Goal: Task Accomplishment & Management: Complete application form

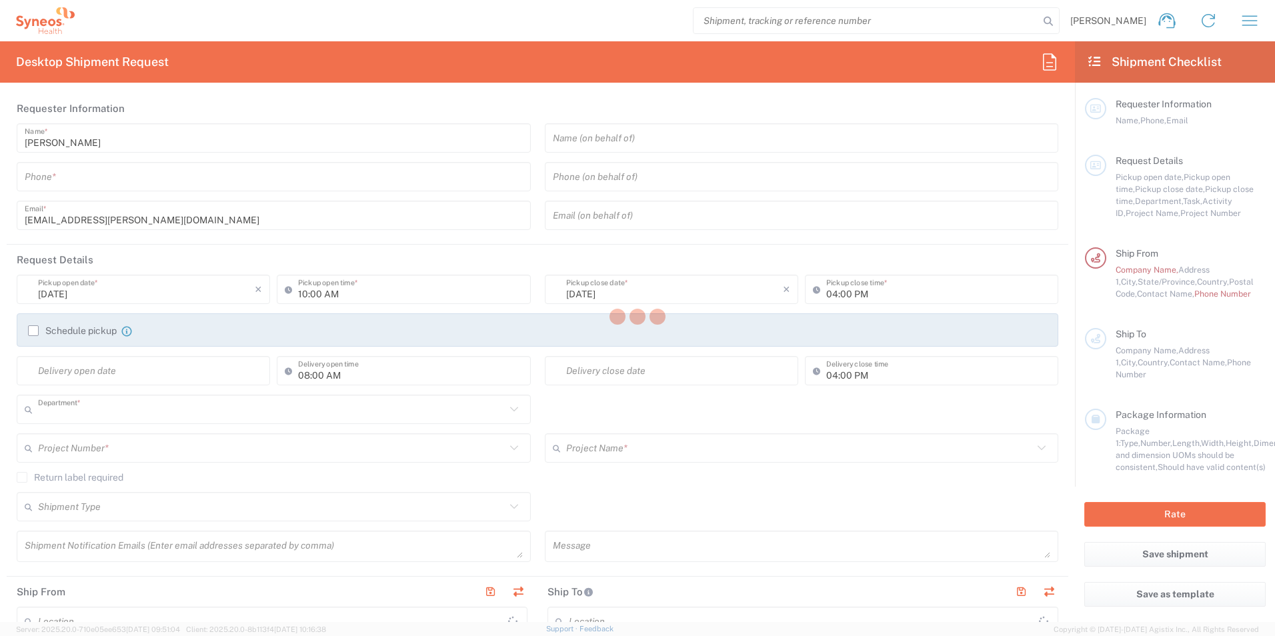
type input "8480"
type input "[US_STATE]"
type input "[GEOGRAPHIC_DATA]"
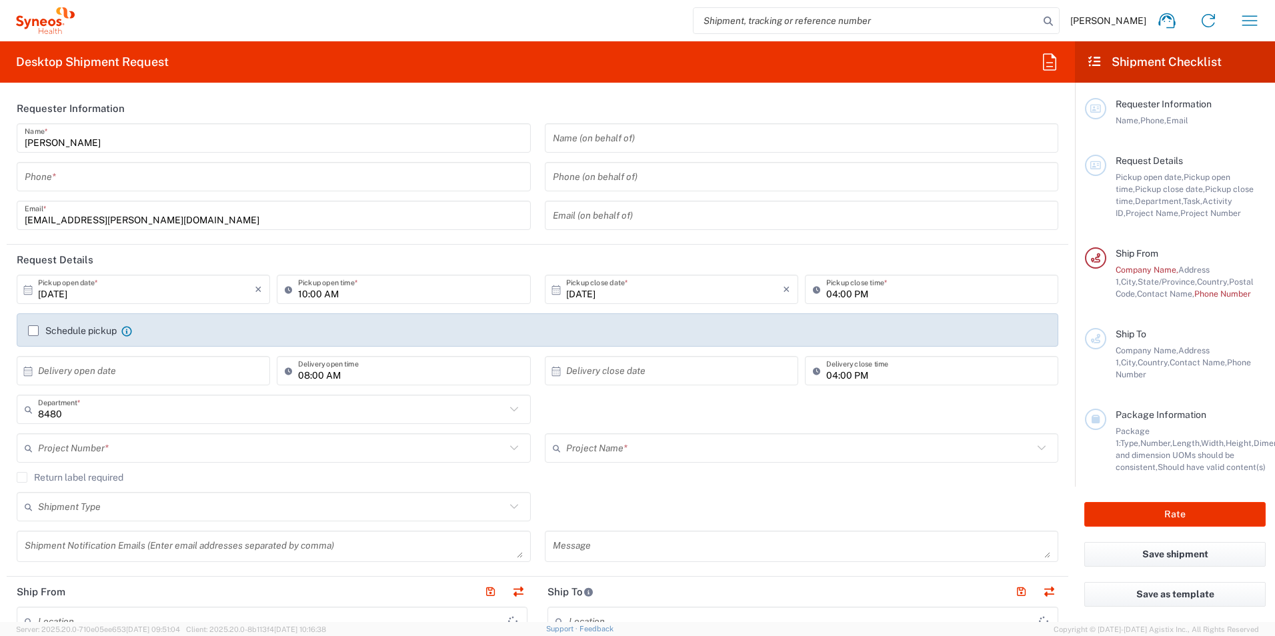
type input "Syneos Health, LLC-[GEOGRAPHIC_DATA] [GEOGRAPHIC_DATA] [GEOGRAPHIC_DATA]"
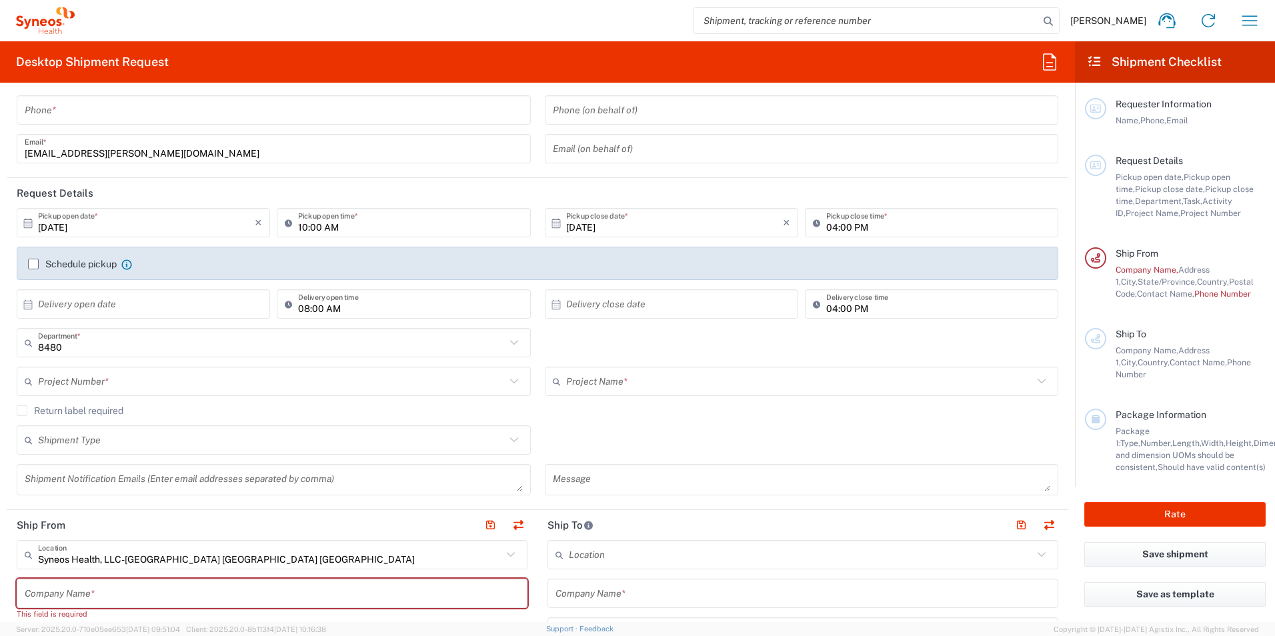
scroll to position [133, 0]
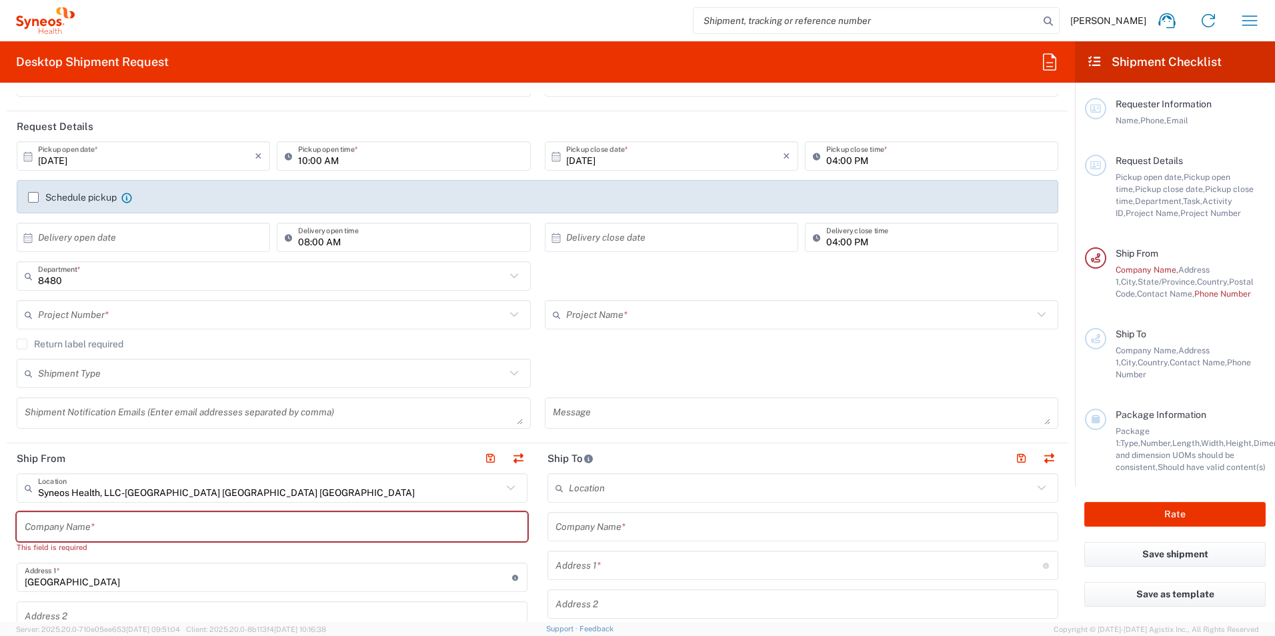
click at [507, 485] on icon at bounding box center [510, 487] width 17 height 17
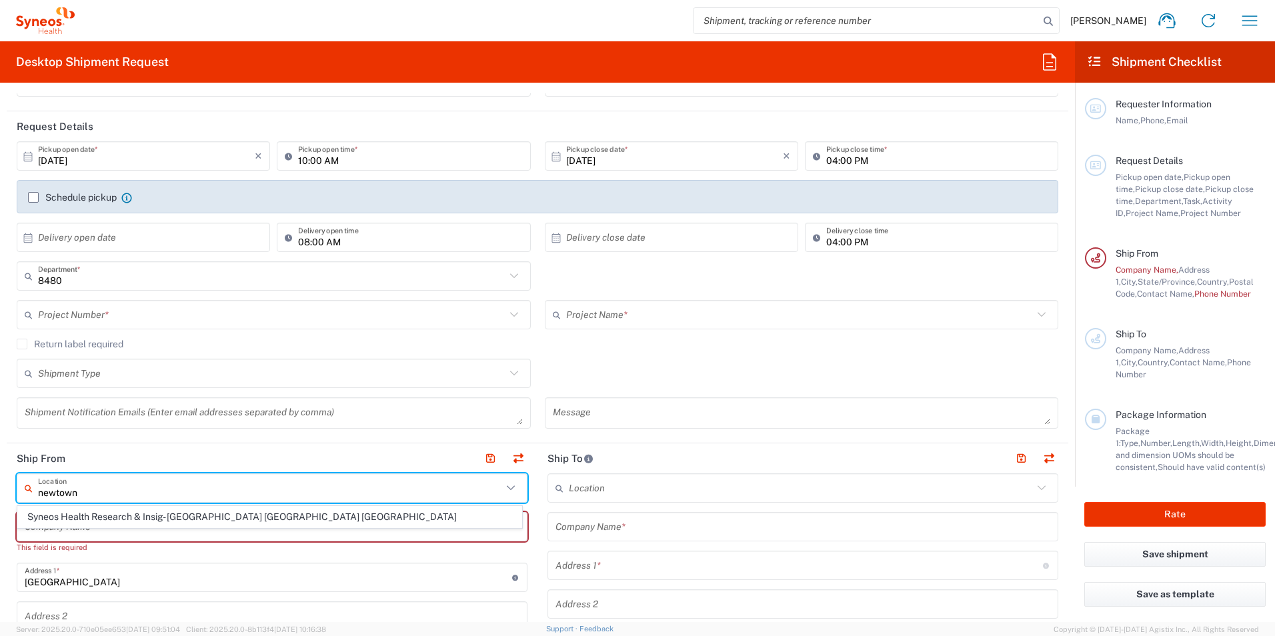
scroll to position [0, 0]
click at [286, 514] on span "Syneos Health Research & Insig- [GEOGRAPHIC_DATA] [GEOGRAPHIC_DATA] [GEOGRAPHIC…" at bounding box center [269, 517] width 503 height 21
type input "Syneos Health Research & Insig- [GEOGRAPHIC_DATA] [GEOGRAPHIC_DATA] [GEOGRAPHIC…"
type input "Syneos Health Research & Insights, LLC"
type input "[STREET_ADDRESS]"
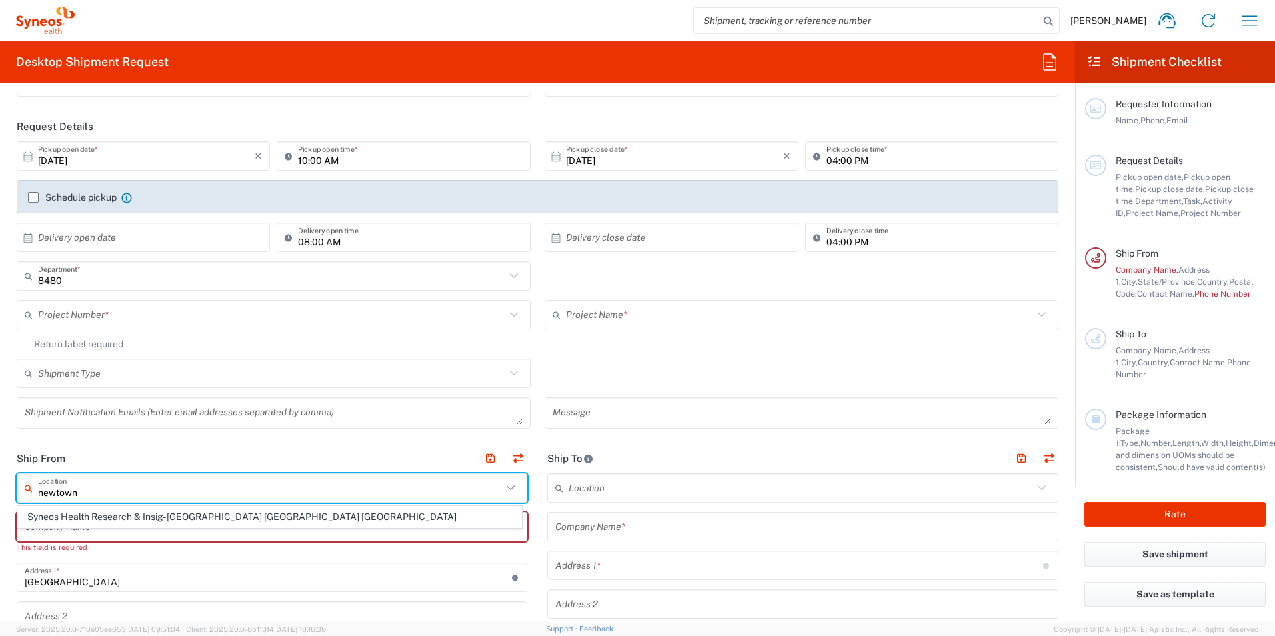
type input "Suite 200"
type input "[GEOGRAPHIC_DATA]"
type input "[US_STATE]"
type input "18940"
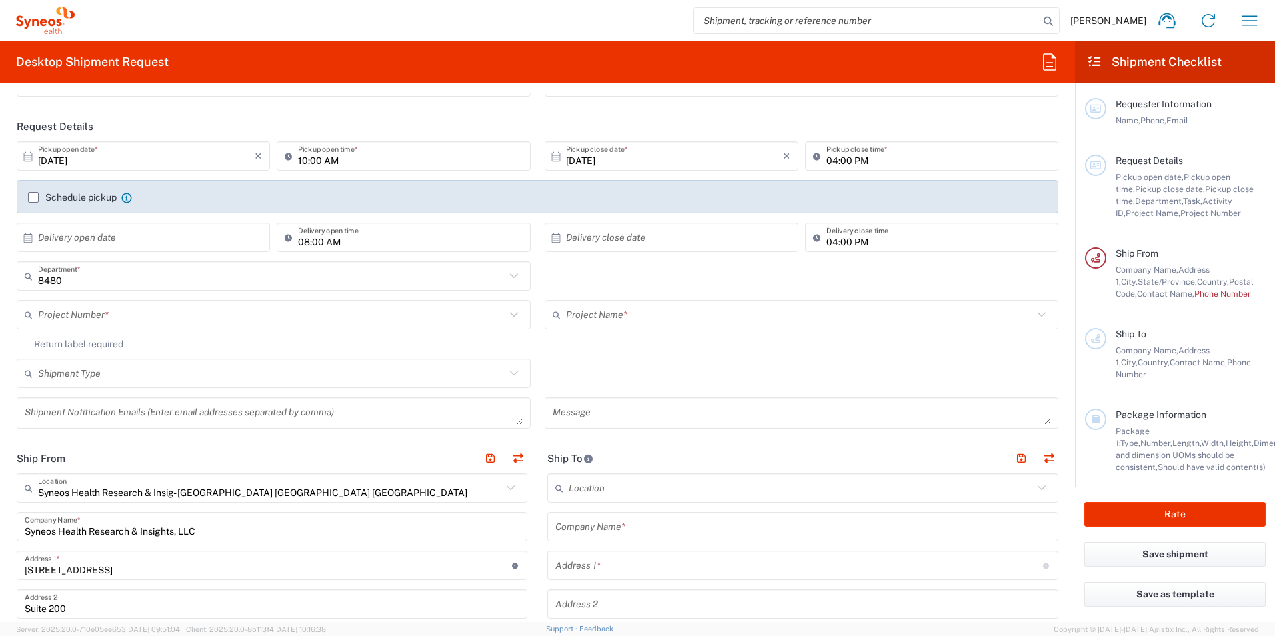
scroll to position [267, 0]
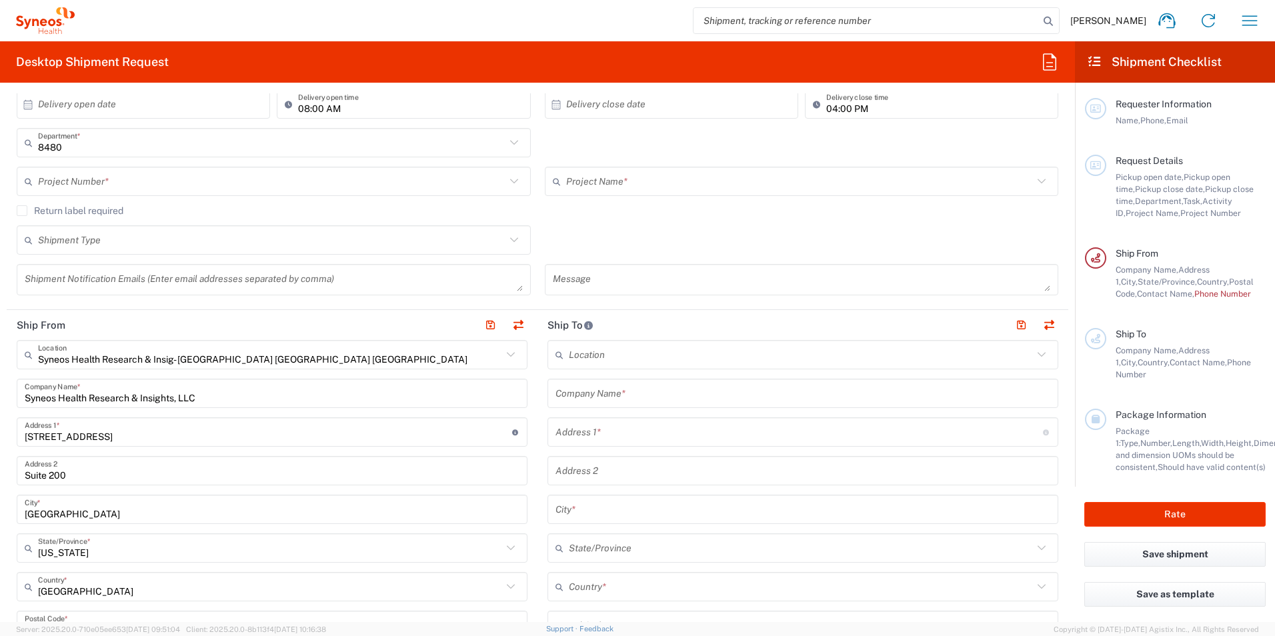
click at [228, 395] on input "Syneos Health Research & Insights, LLC" at bounding box center [272, 393] width 495 height 23
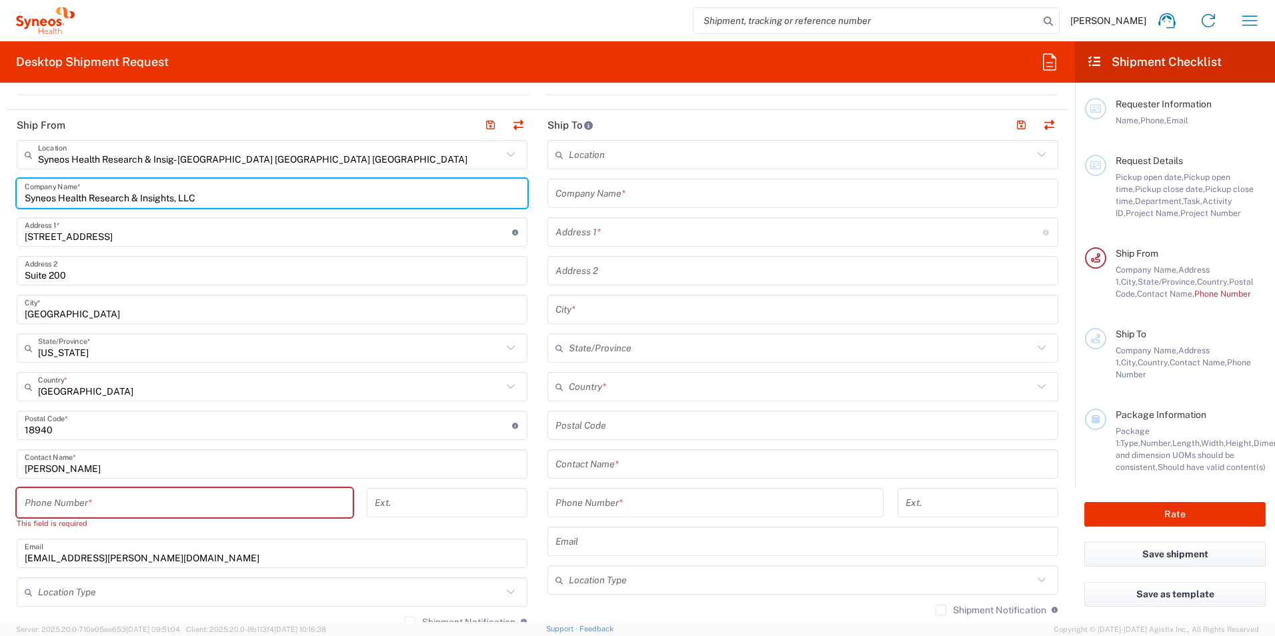
scroll to position [533, 0]
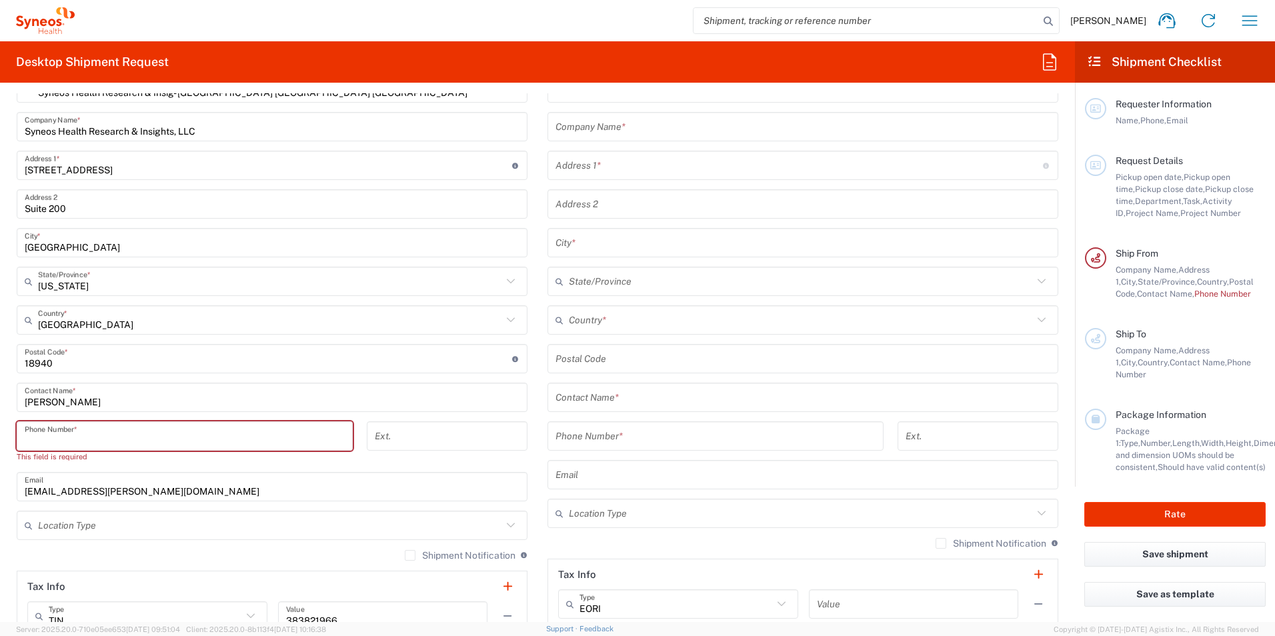
click at [134, 435] on input "tel" at bounding box center [185, 436] width 320 height 23
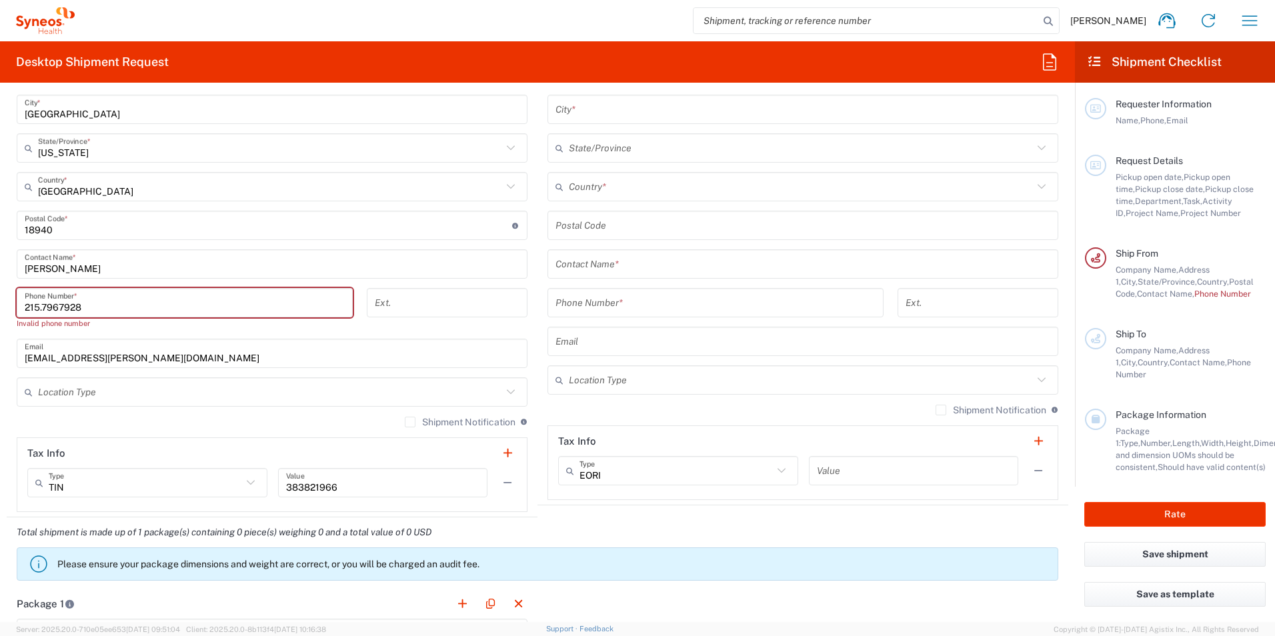
type input "215.7967928"
click at [408, 421] on label "Shipment Notification" at bounding box center [460, 422] width 111 height 11
click at [410, 422] on input "Shipment Notification" at bounding box center [410, 422] width 0 height 0
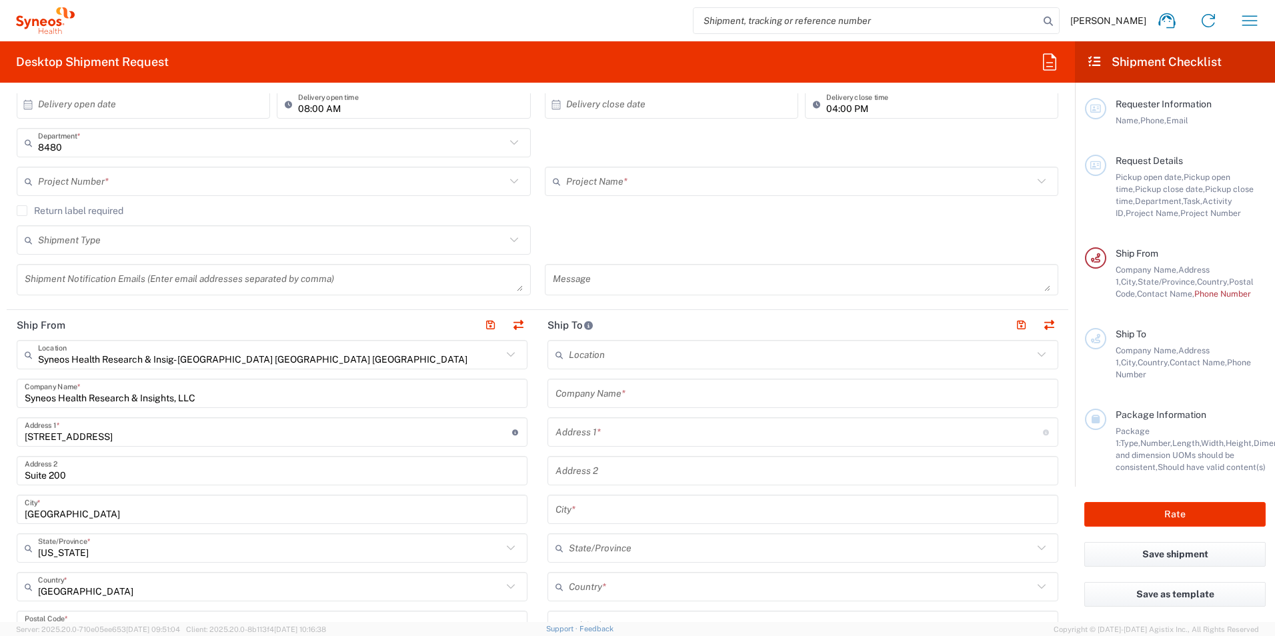
scroll to position [333, 0]
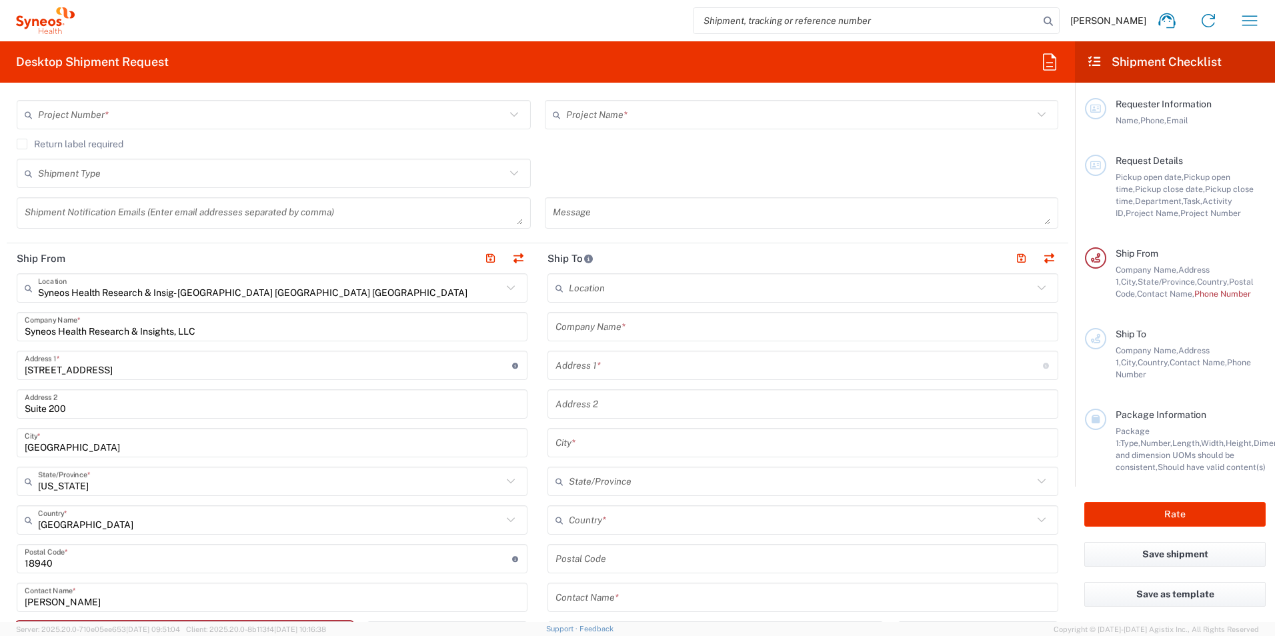
click at [617, 291] on input "text" at bounding box center [801, 288] width 464 height 23
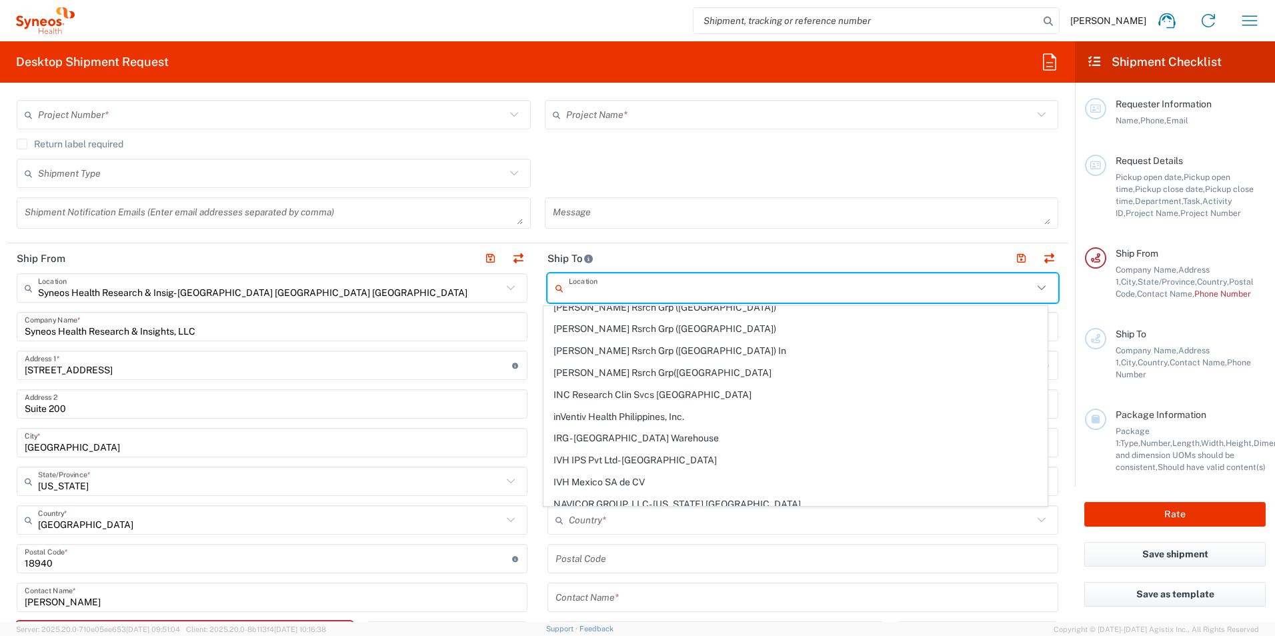
scroll to position [0, 0]
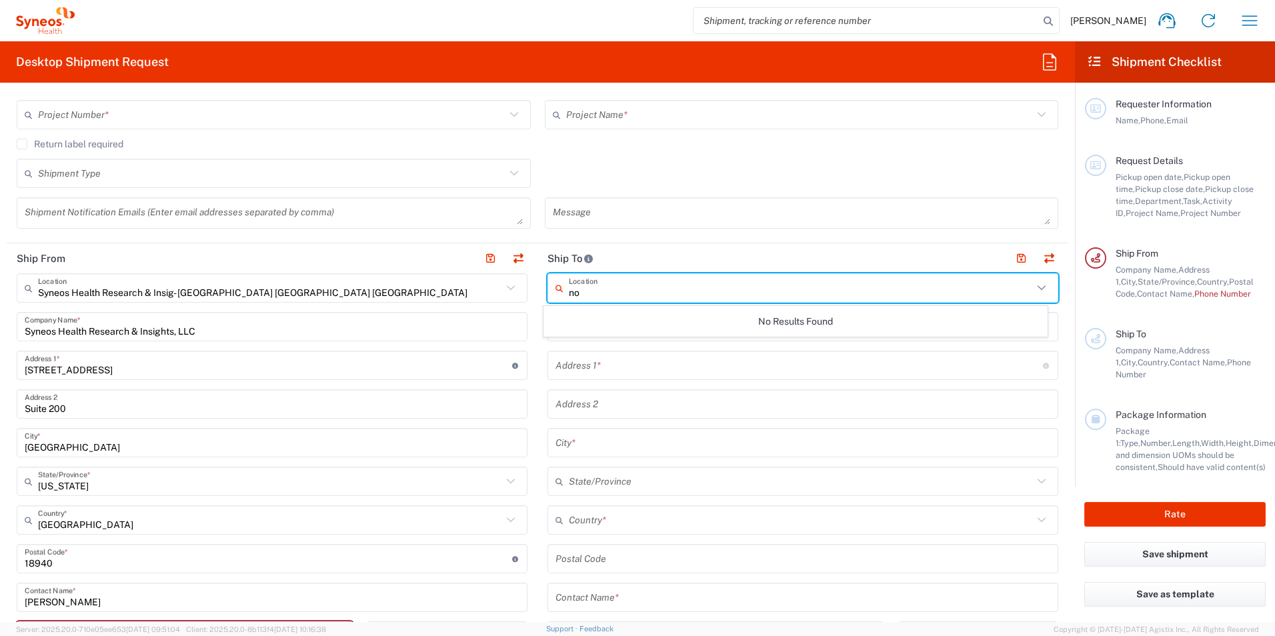
type input "n"
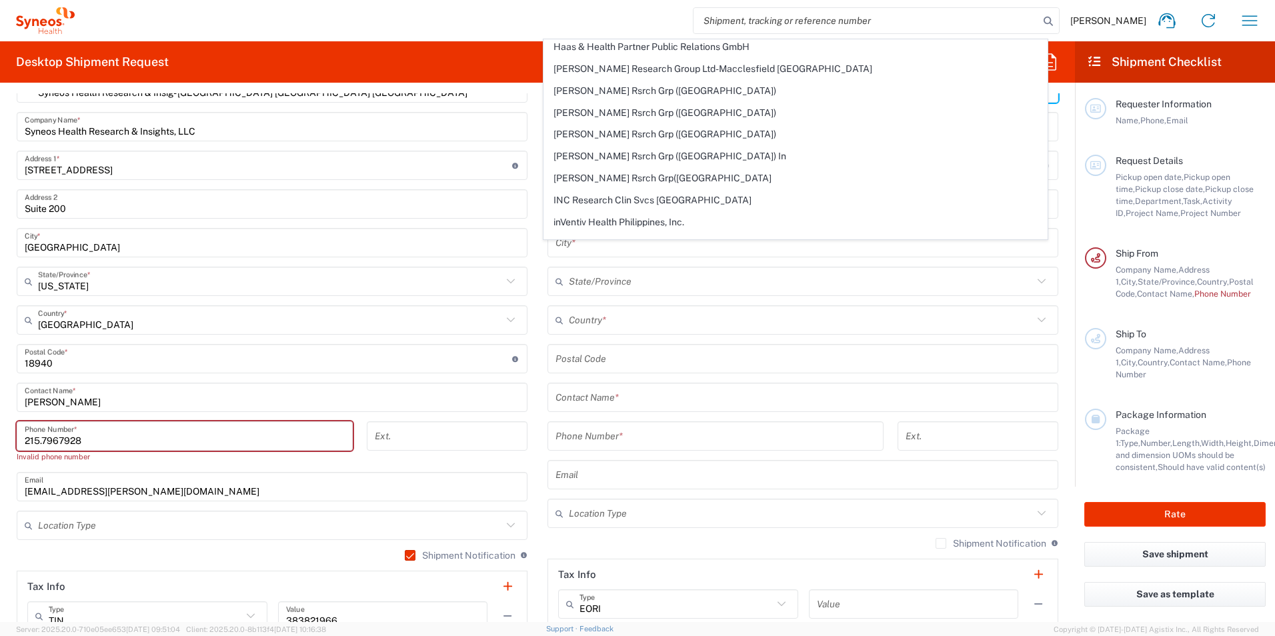
scroll to position [667, 0]
